Goal: Transaction & Acquisition: Register for event/course

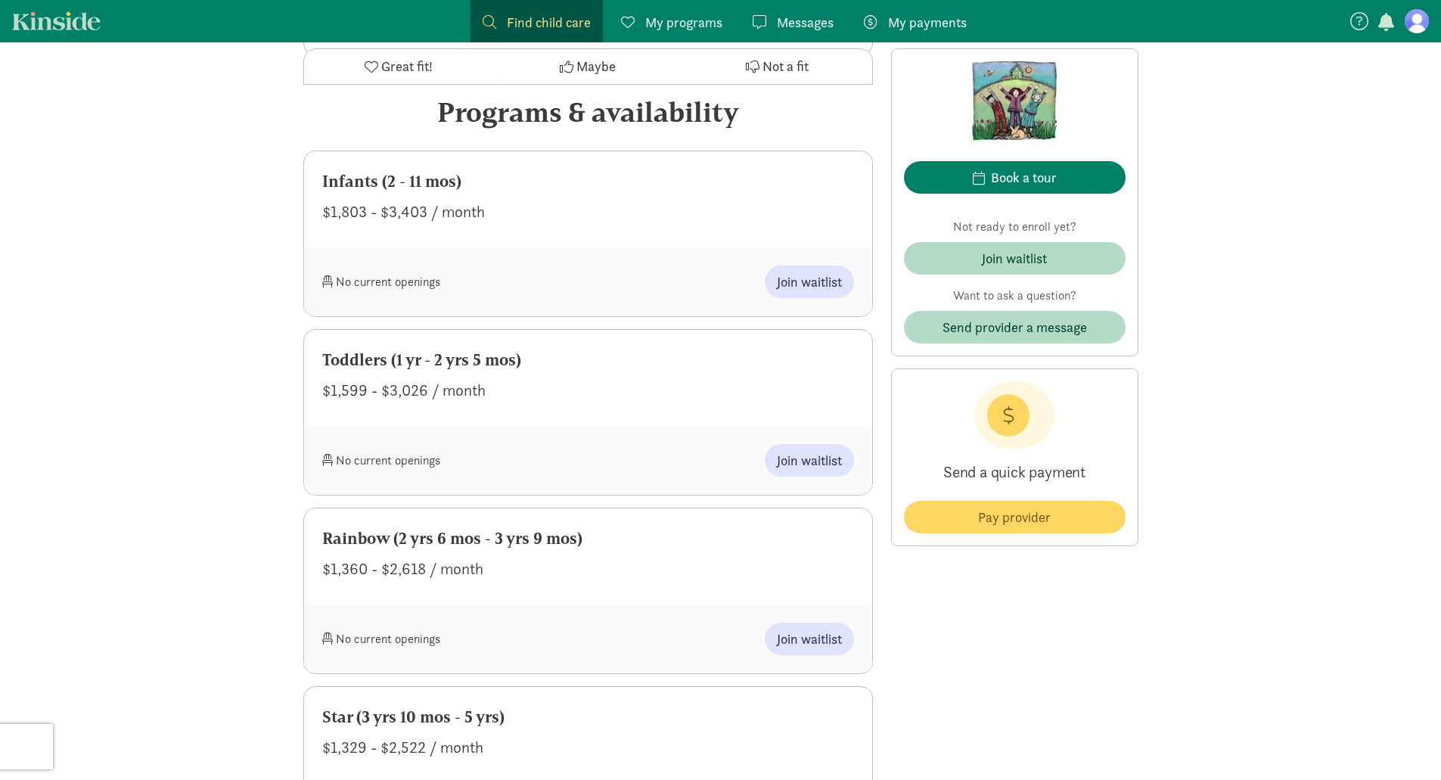
scroll to position [454, 0]
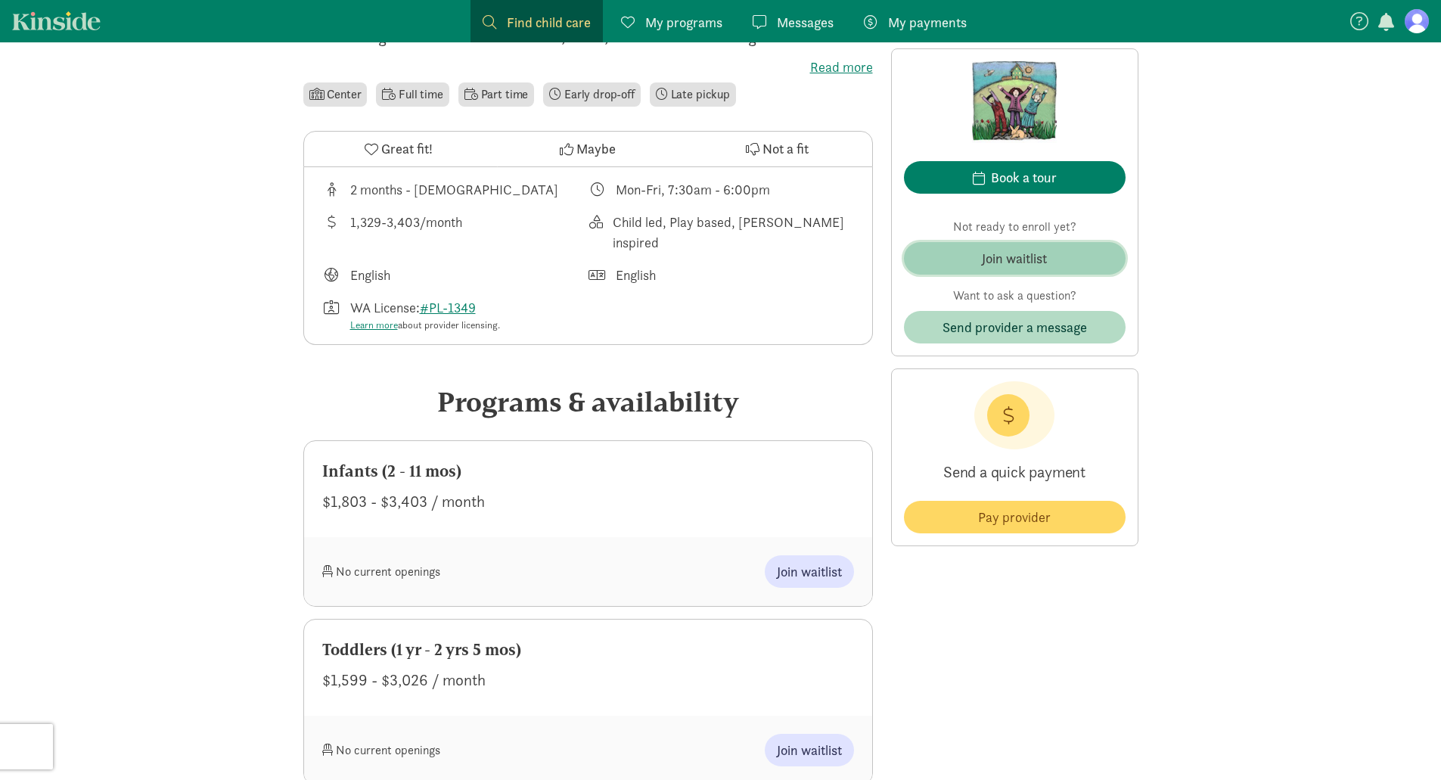
click at [1057, 259] on span "Join waitlist" at bounding box center [1014, 258] width 197 height 20
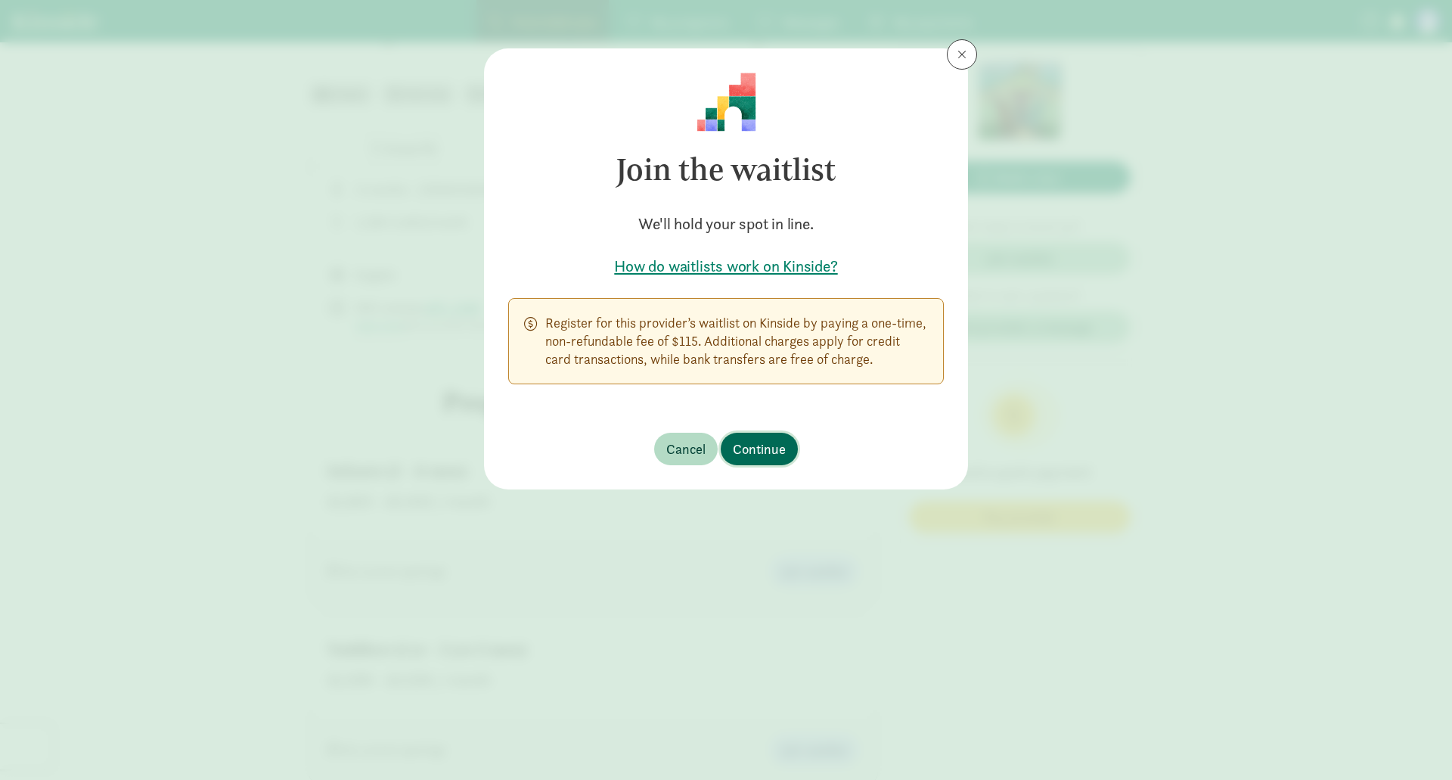
click at [772, 448] on span "Continue" at bounding box center [759, 449] width 53 height 20
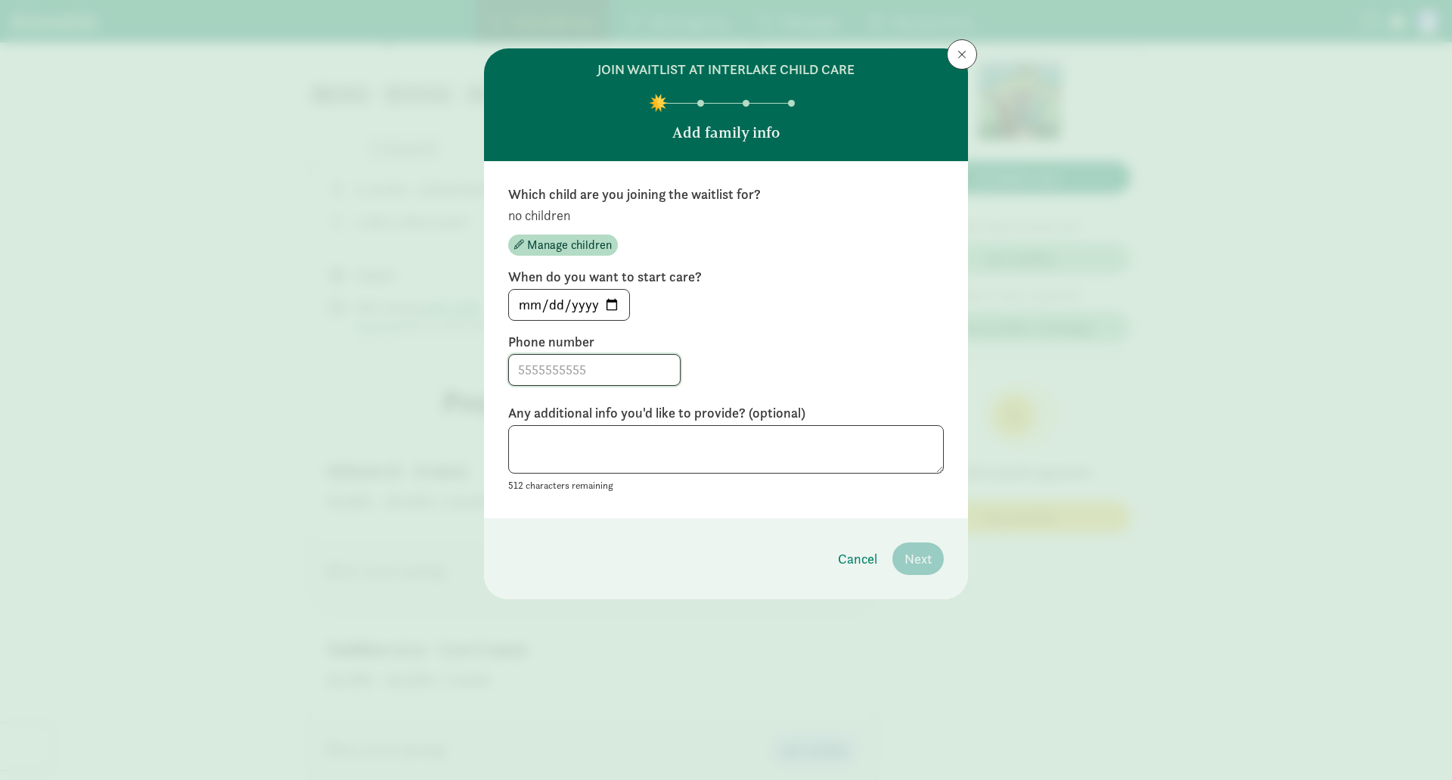
click at [585, 373] on input at bounding box center [594, 370] width 171 height 30
type input "4252488630"
click at [615, 304] on input "[DATE]" at bounding box center [569, 305] width 120 height 30
type input "[DATE]"
click at [561, 245] on span "Manage children" at bounding box center [569, 245] width 85 height 18
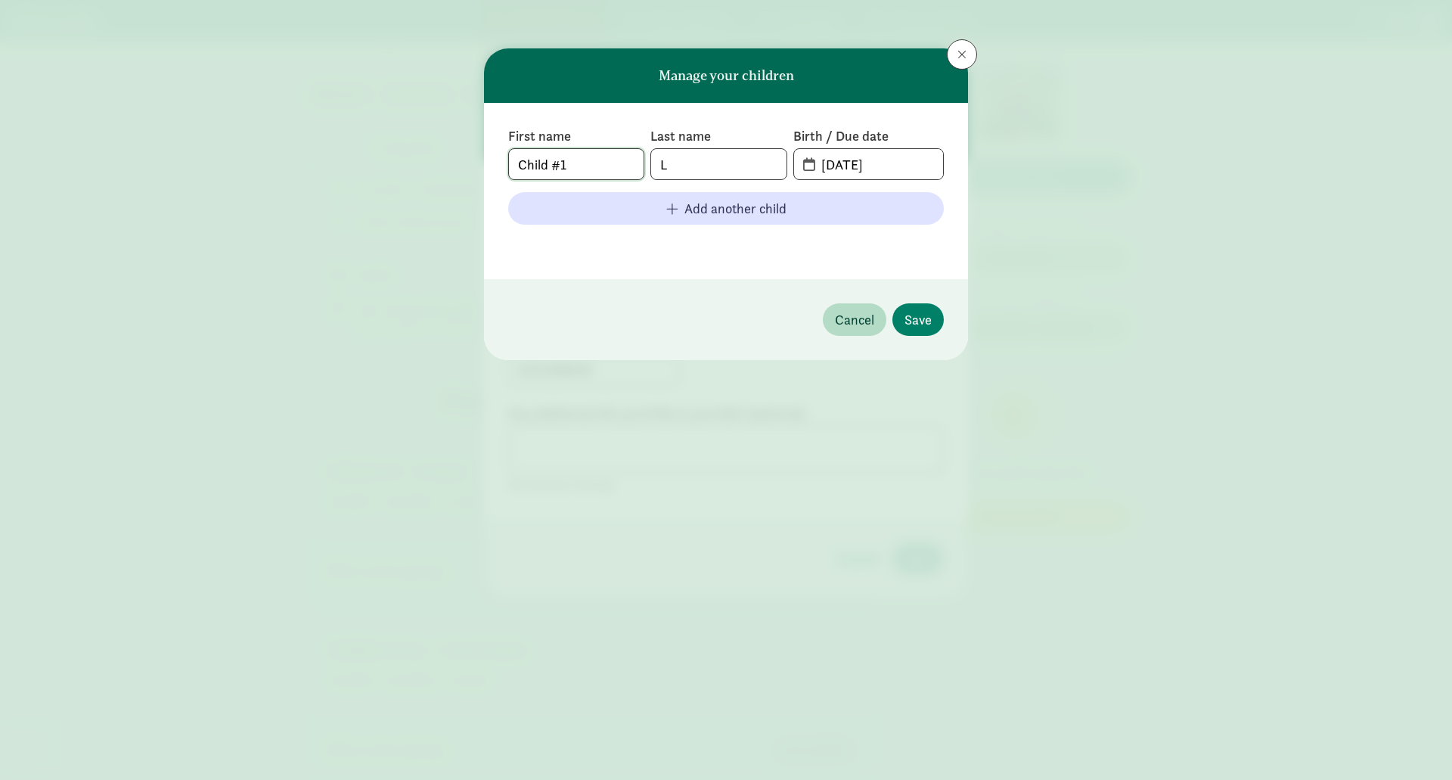
click at [581, 168] on input "Child #1" at bounding box center [576, 164] width 135 height 30
drag, startPoint x: 607, startPoint y: 171, endPoint x: 518, endPoint y: 162, distance: 89.7
click at [518, 162] on input "Child #1" at bounding box center [576, 164] width 135 height 30
type input "Remington"
type input "[PERSON_NAME]"
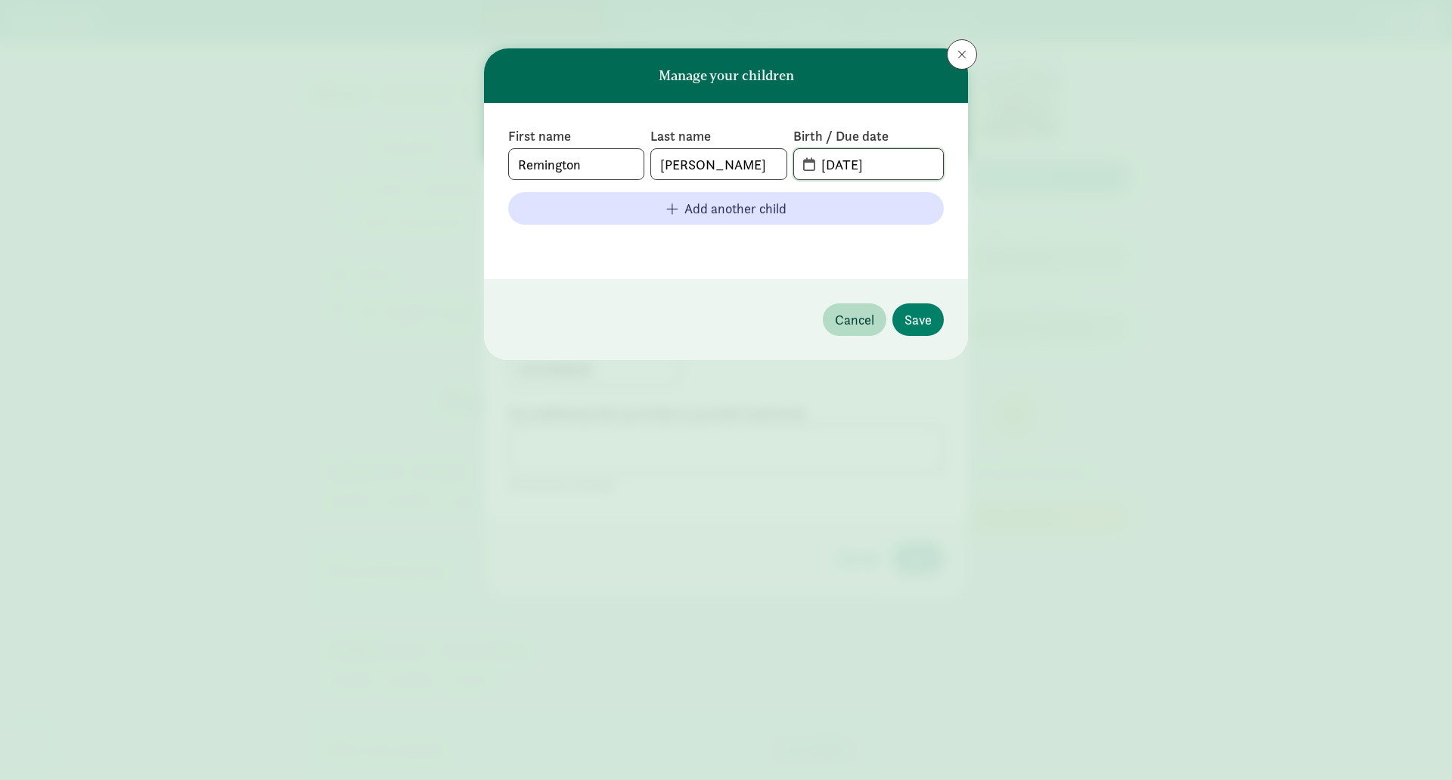
click at [855, 166] on input "[DATE]" at bounding box center [877, 164] width 131 height 30
type input "[DATE]"
click at [923, 322] on span "Save" at bounding box center [917, 319] width 27 height 20
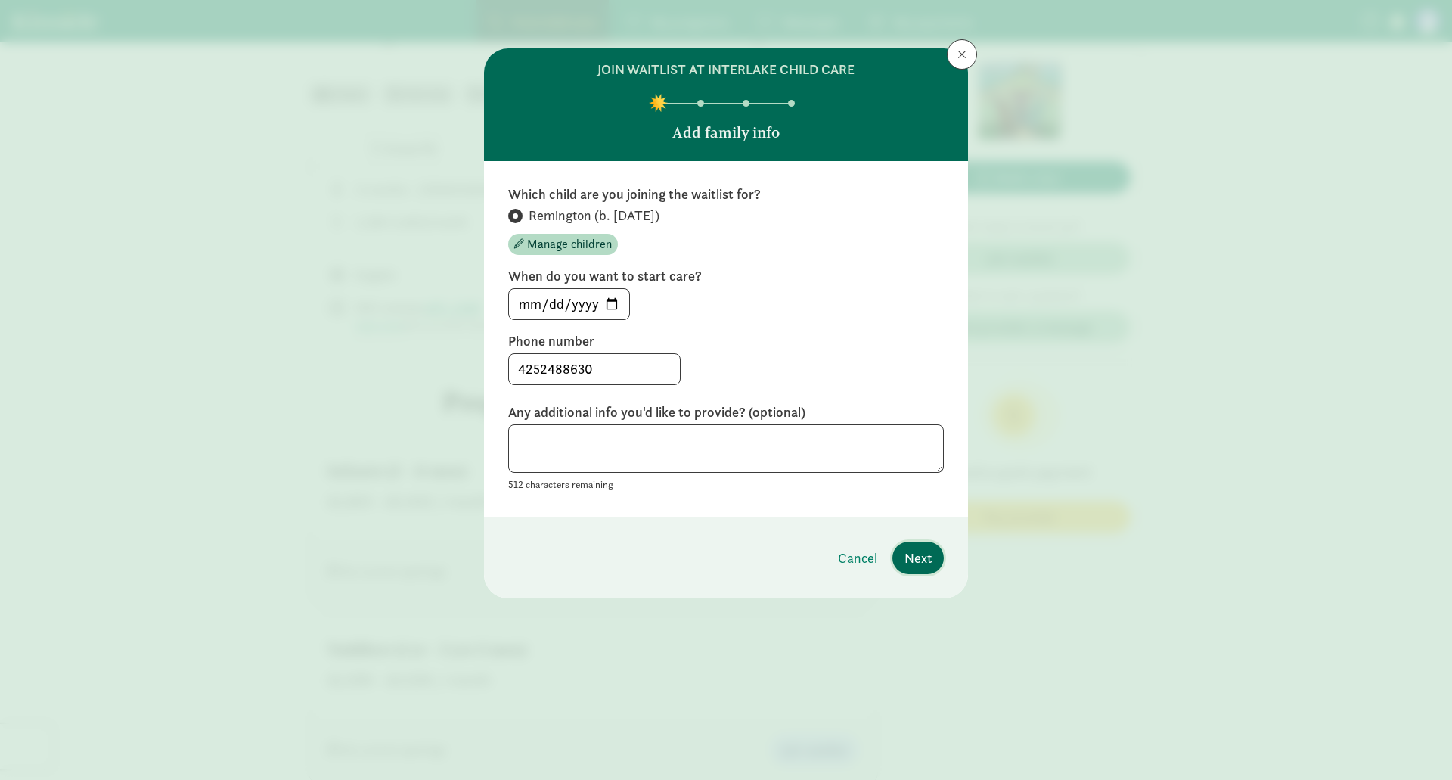
click at [924, 569] on button "Next" at bounding box center [917, 557] width 51 height 33
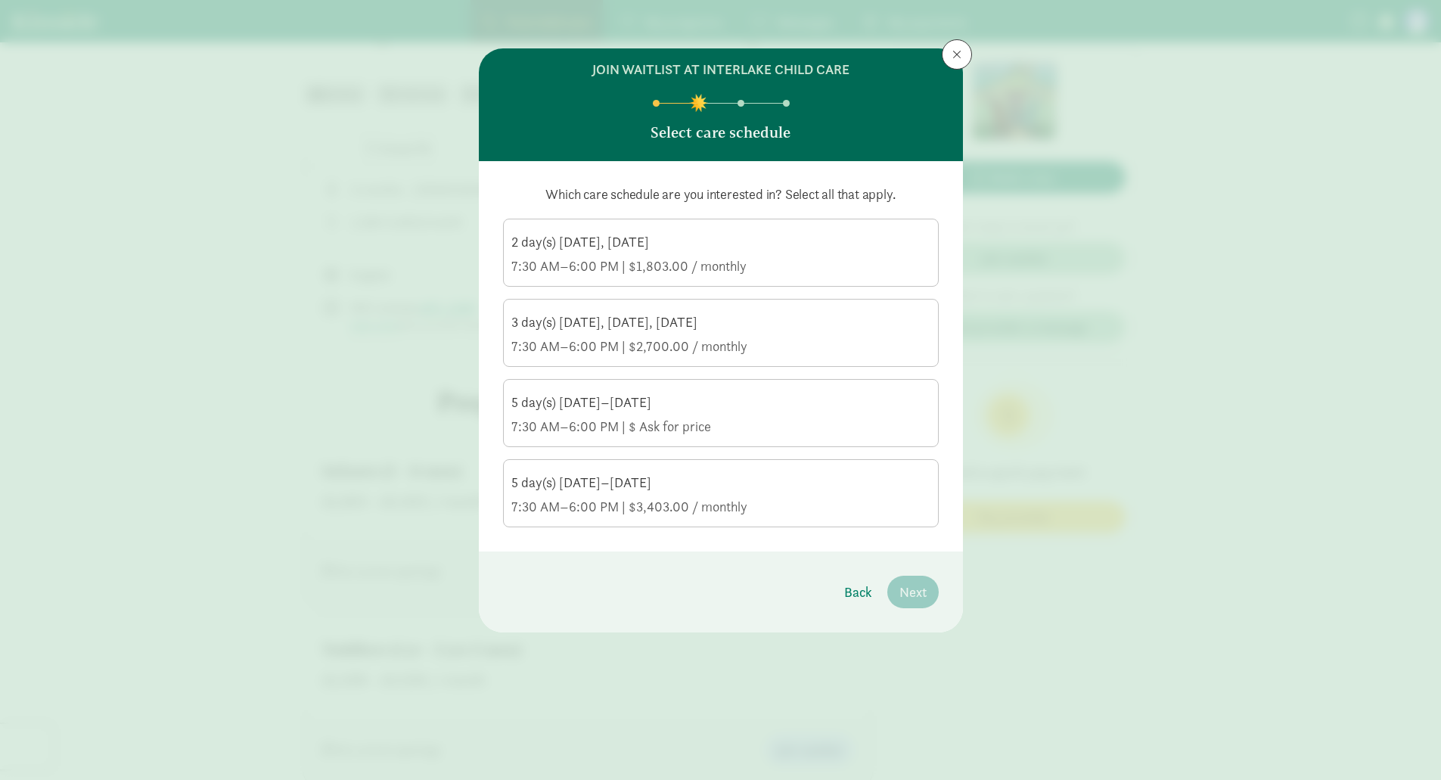
click at [695, 482] on div "5 day(s) [DATE]–[DATE]" at bounding box center [720, 482] width 419 height 18
click at [0, 0] on input "5 day(s) [DATE]–[DATE] 7:30 AM–6:00 PM | $3,403.00 / monthly" at bounding box center [0, 0] width 0 height 0
click at [908, 597] on span "Next" at bounding box center [912, 592] width 27 height 20
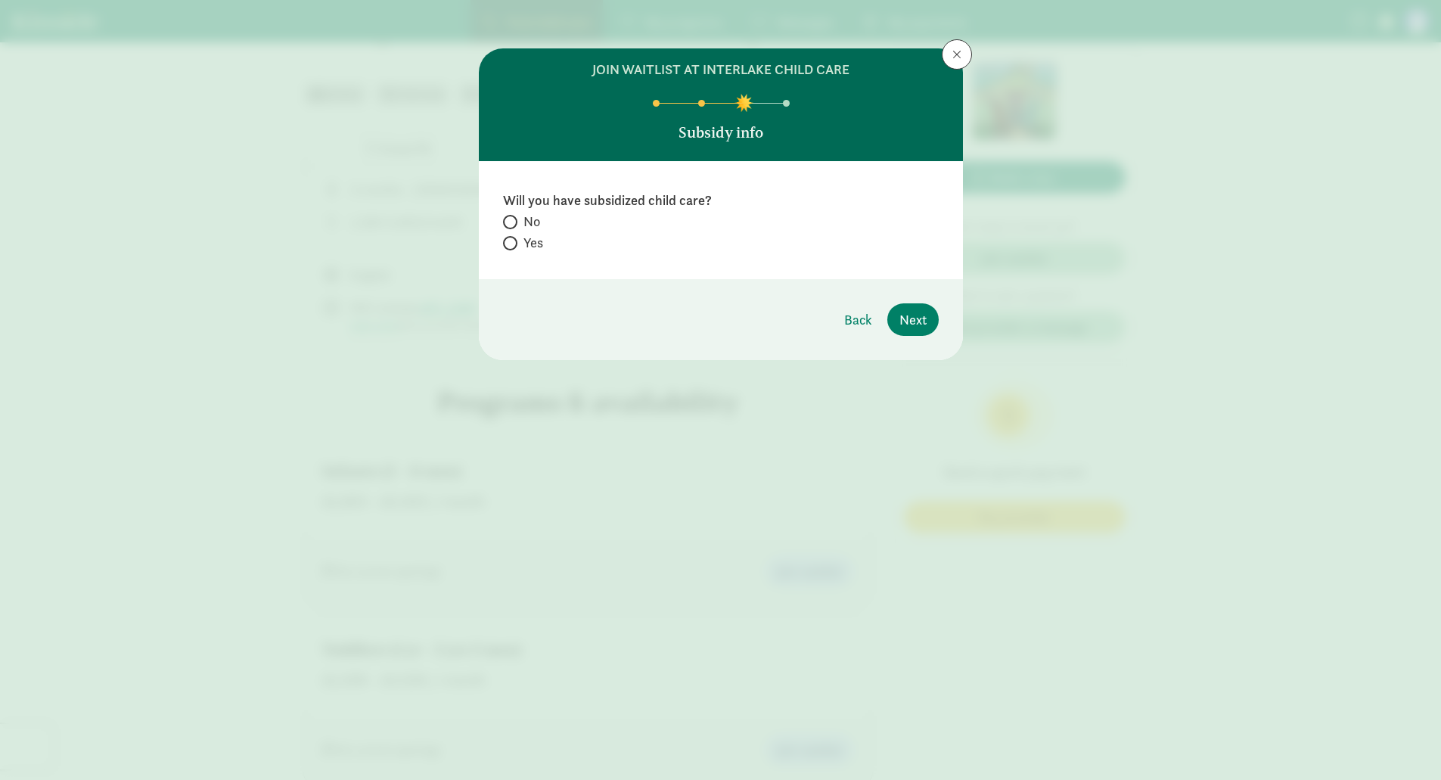
click at [520, 225] on label "No" at bounding box center [721, 222] width 436 height 18
click at [513, 225] on input "No" at bounding box center [508, 222] width 10 height 10
radio input "true"
click at [908, 316] on span "Next" at bounding box center [912, 319] width 27 height 20
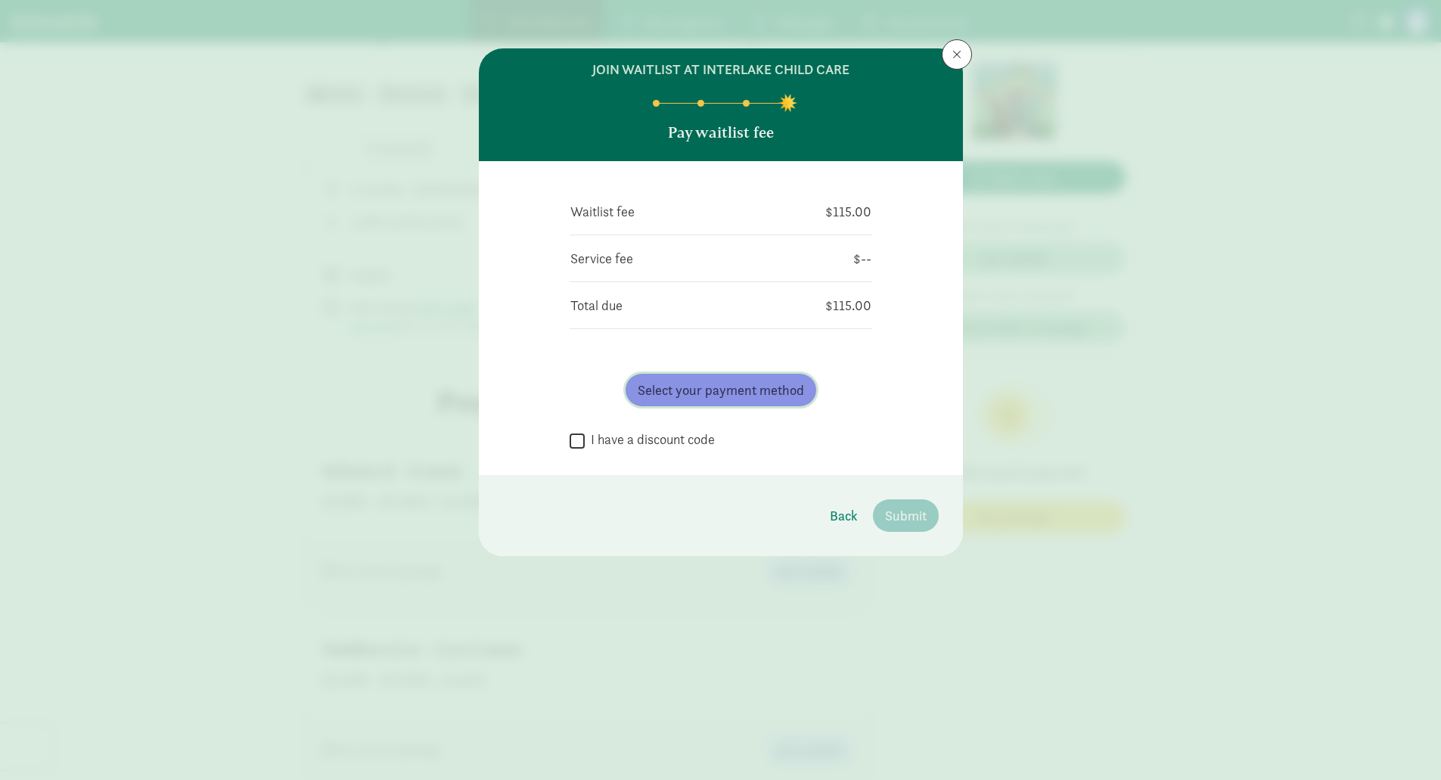
click at [744, 391] on span "Select your payment method" at bounding box center [721, 390] width 166 height 20
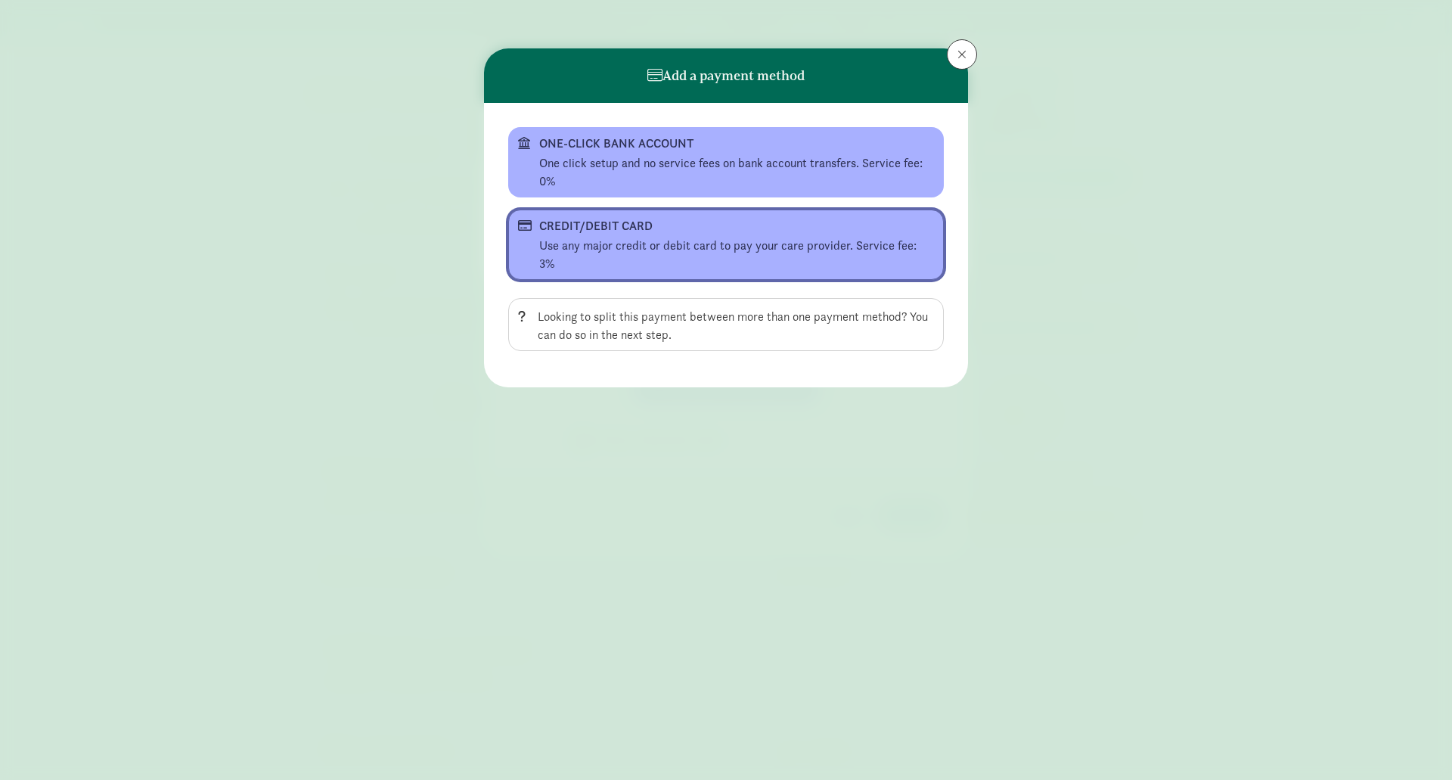
click at [689, 237] on div "Use any major credit or debit card to pay your care provider. Service fee: 3%" at bounding box center [736, 255] width 395 height 36
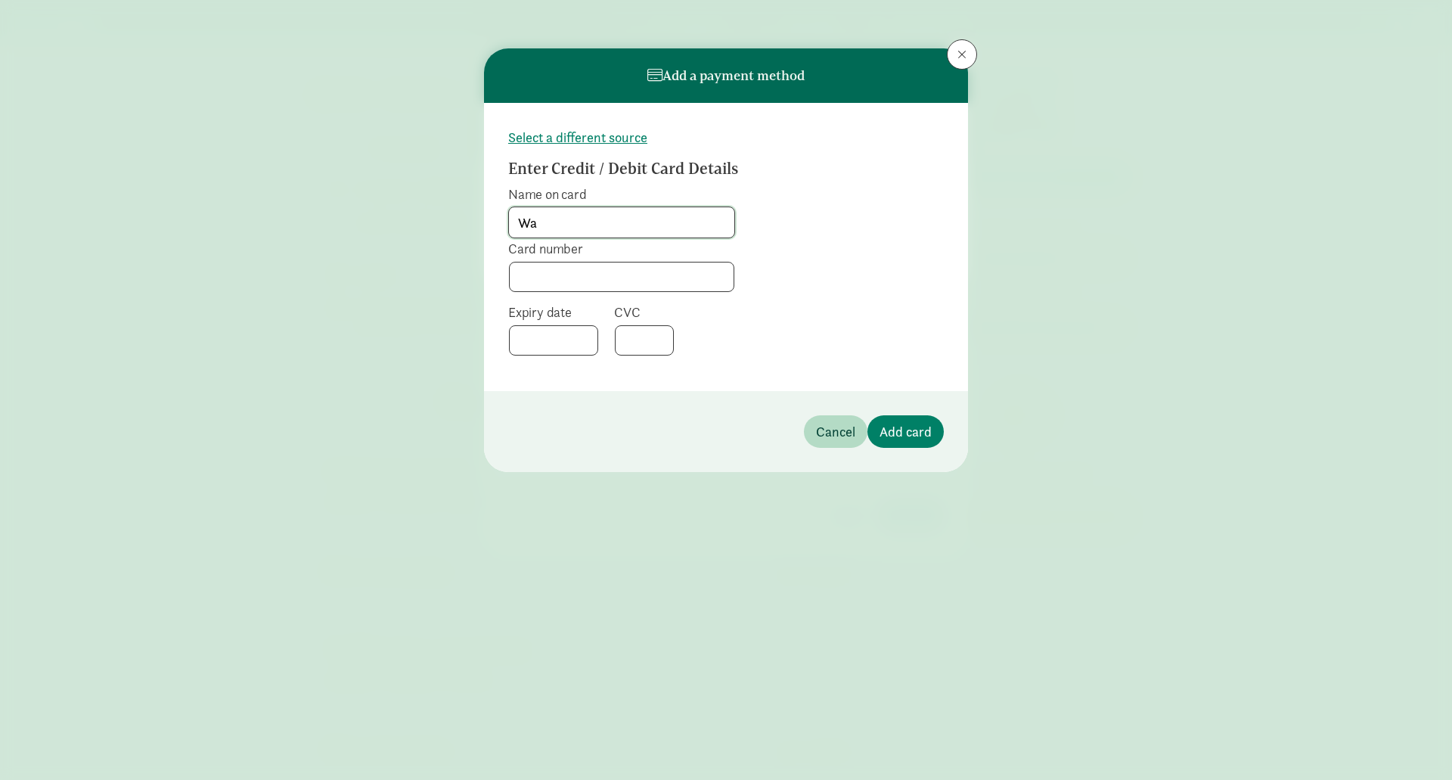
type input "[PERSON_NAME]"
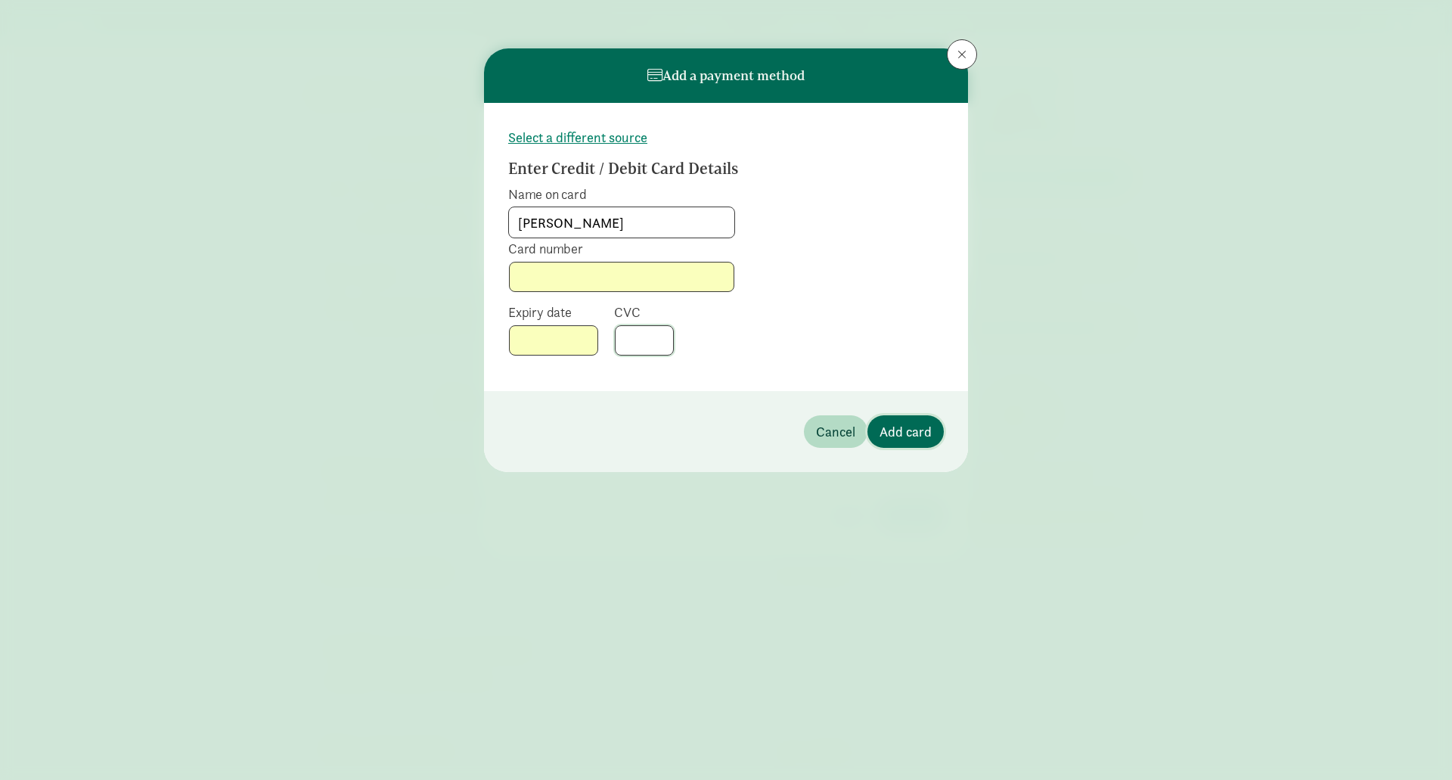
click at [906, 433] on span "Add card" at bounding box center [906, 431] width 52 height 20
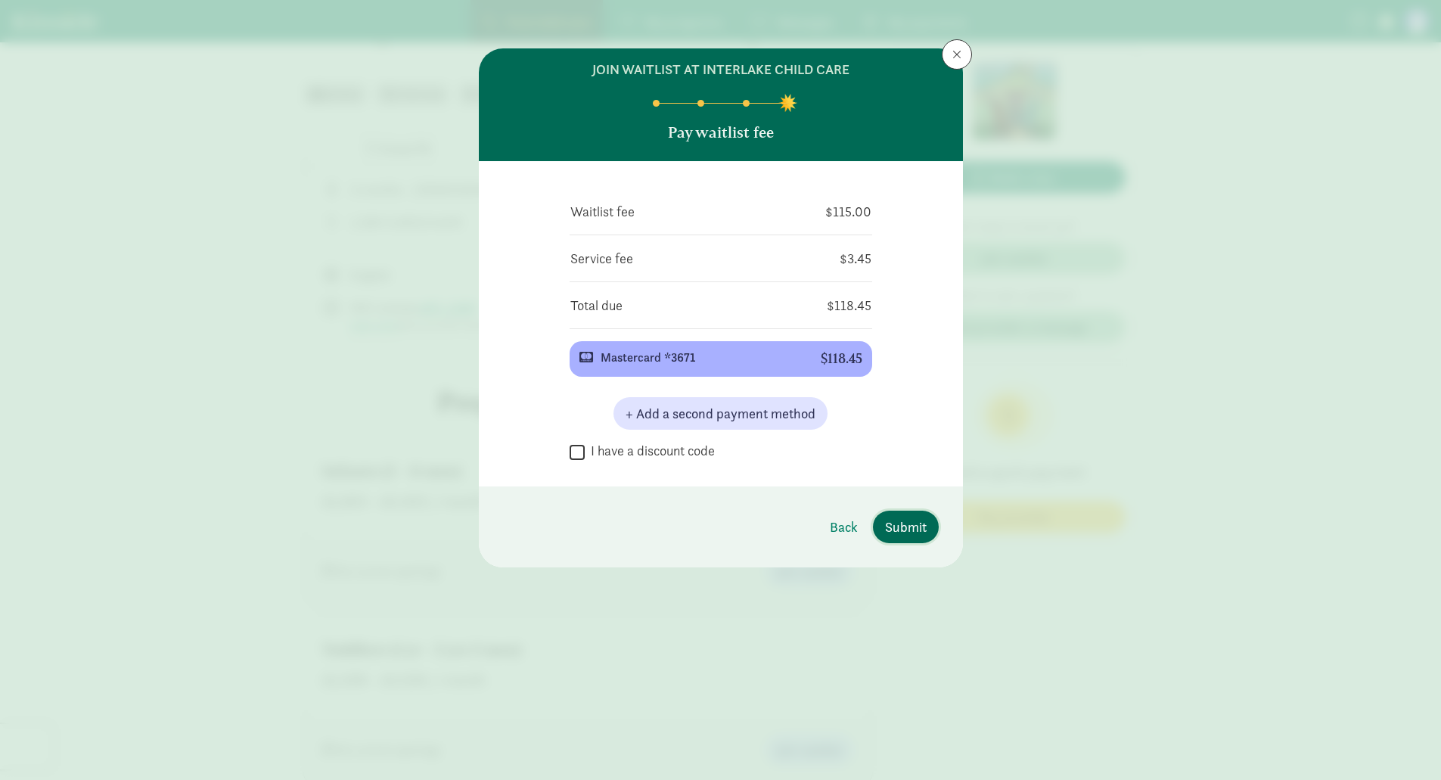
click at [918, 526] on span "Submit" at bounding box center [906, 527] width 42 height 20
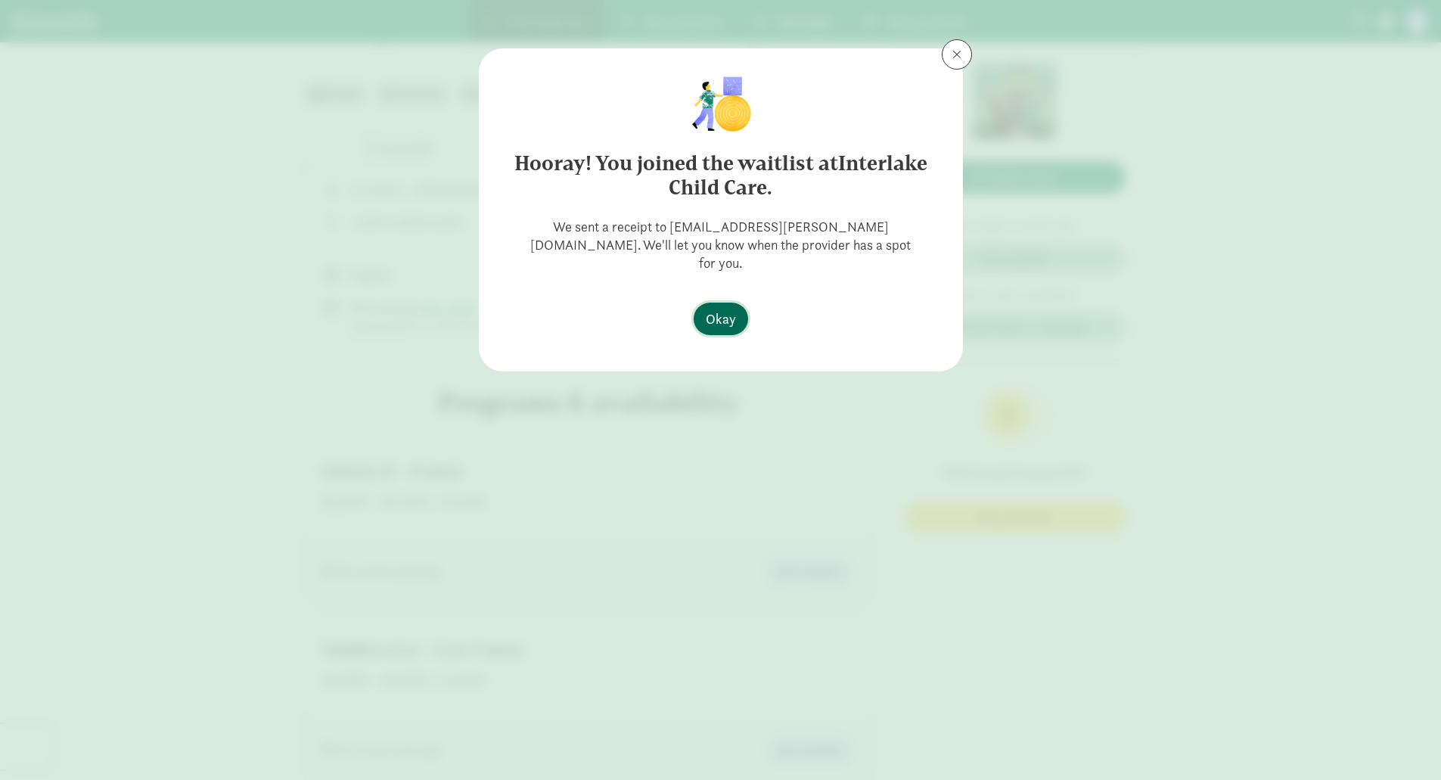
click at [728, 309] on span "Okay" at bounding box center [721, 319] width 30 height 20
